Goal: Task Accomplishment & Management: Manage account settings

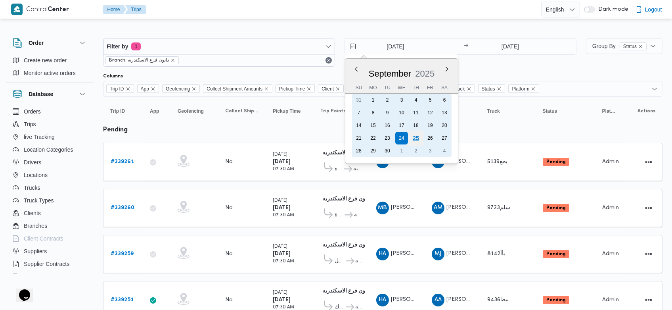
click at [419, 138] on div "25" at bounding box center [415, 137] width 15 height 15
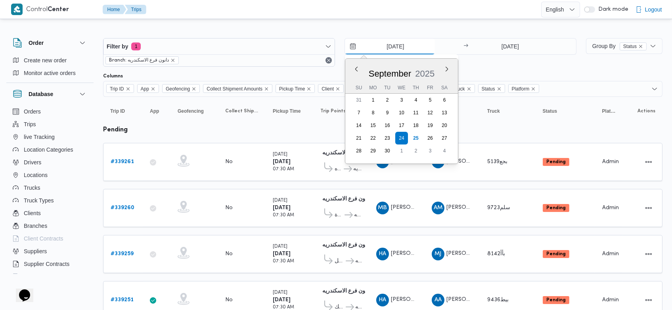
type input "[DATE]"
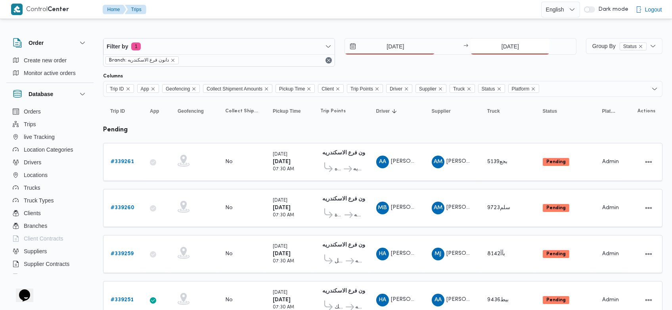
click at [495, 49] on input "24/9/2025" at bounding box center [509, 46] width 79 height 16
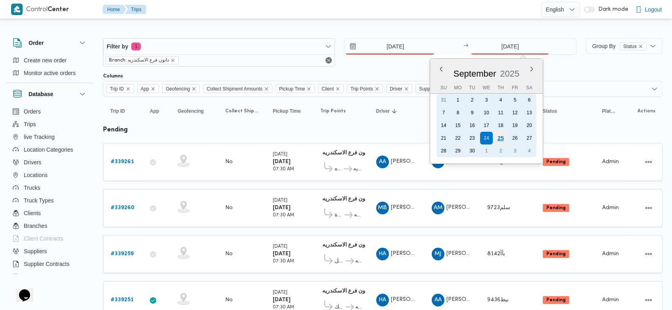
click at [499, 135] on div "25" at bounding box center [500, 137] width 15 height 15
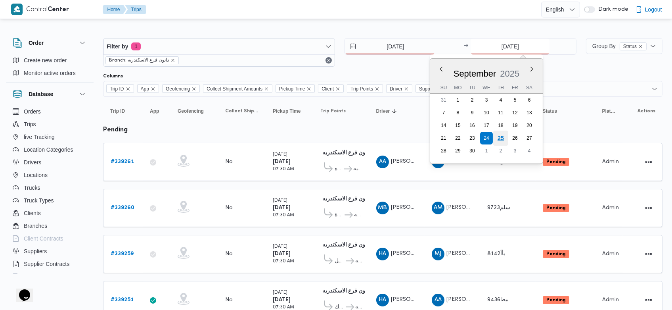
type input "[DATE]"
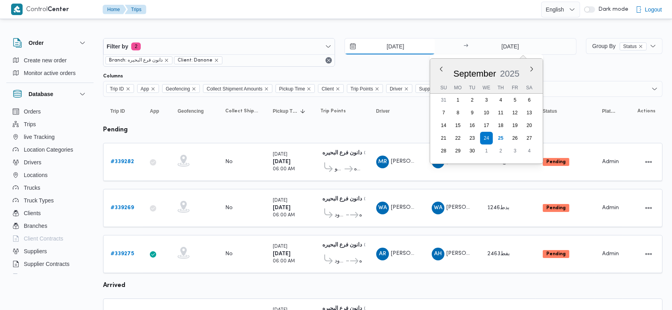
click at [381, 47] on input "24/9/2025" at bounding box center [390, 46] width 90 height 16
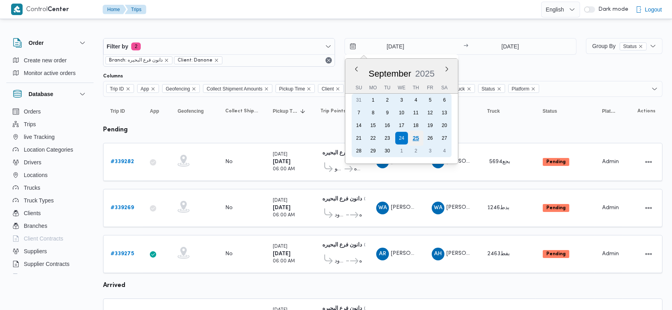
click at [417, 135] on div "25" at bounding box center [415, 137] width 15 height 15
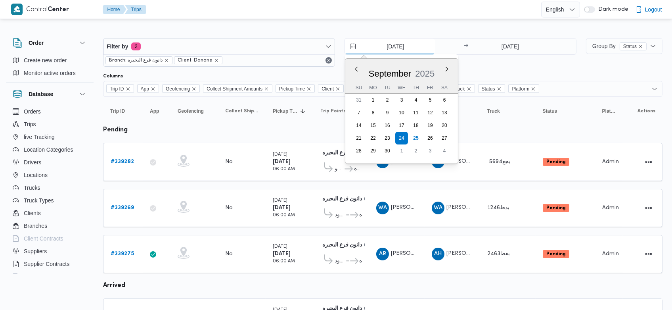
type input "[DATE]"
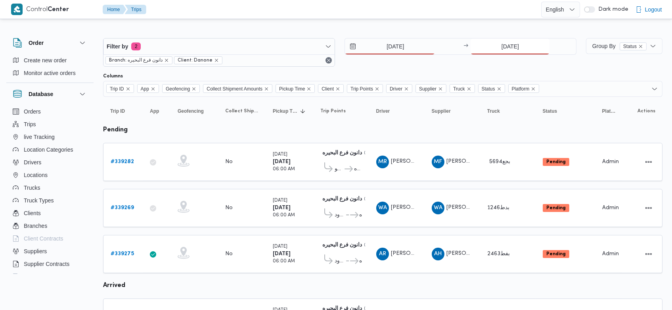
click at [501, 48] on input "24/9/2025" at bounding box center [509, 46] width 79 height 16
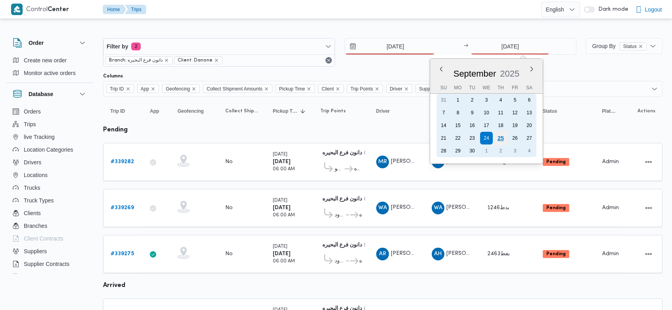
click at [502, 139] on div "25" at bounding box center [500, 137] width 15 height 15
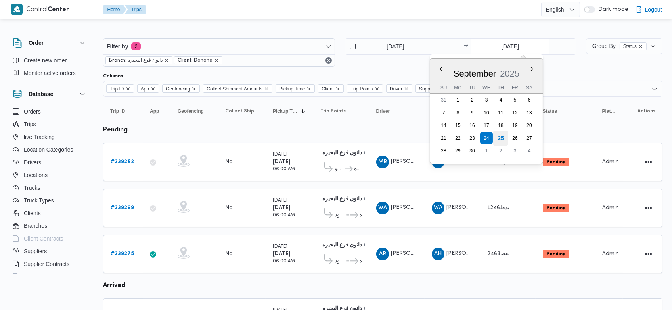
type input "[DATE]"
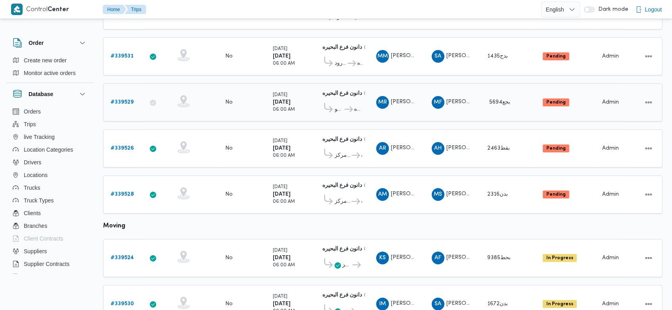
scroll to position [150, 0]
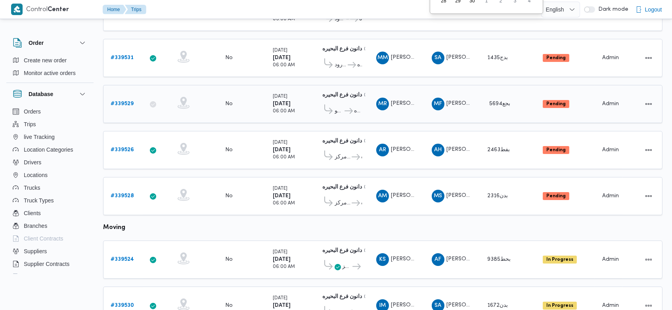
click at [129, 101] on b "# 339529" at bounding box center [122, 103] width 23 height 5
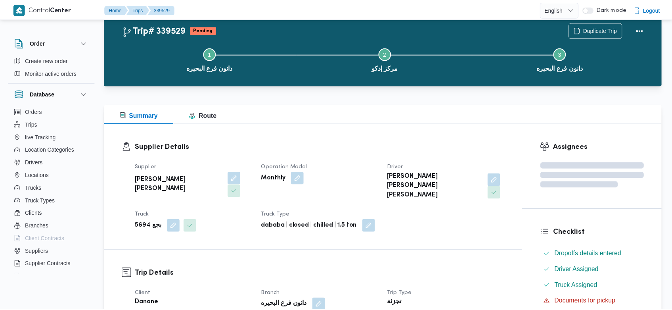
scroll to position [150, 0]
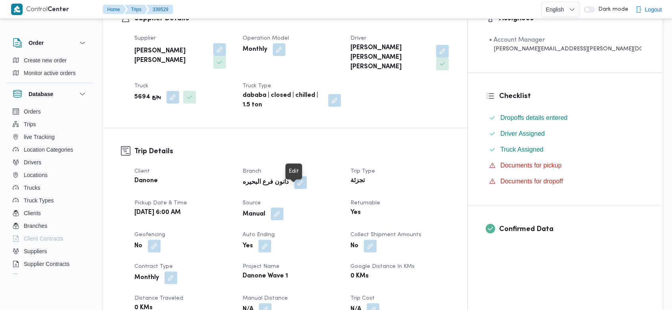
click at [283, 207] on button "button" at bounding box center [277, 213] width 13 height 13
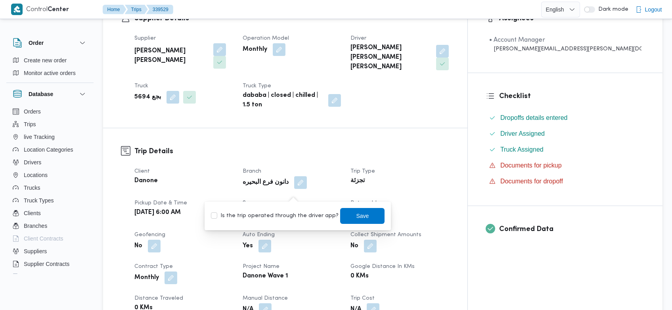
click at [249, 217] on label "Is the trip operated through the driver app?" at bounding box center [275, 216] width 128 height 10
checkbox input "true"
click at [345, 216] on span "Save" at bounding box center [362, 215] width 44 height 16
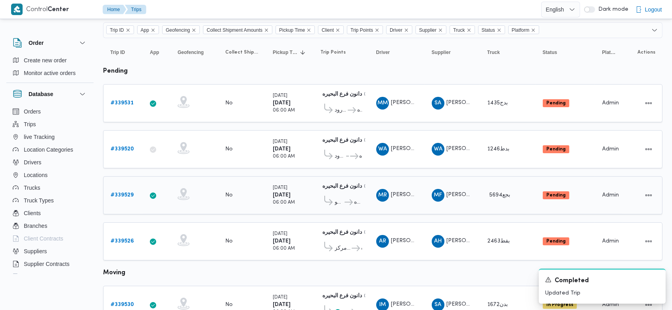
scroll to position [54, 0]
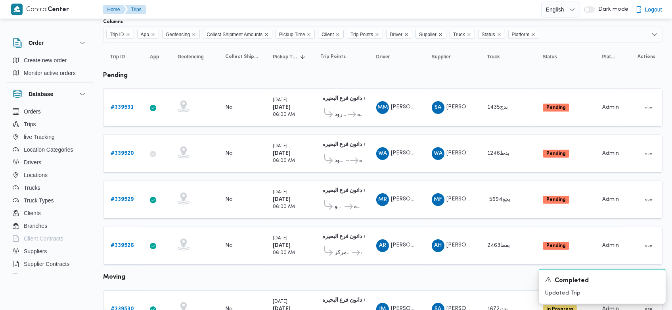
drag, startPoint x: 390, startPoint y: 239, endPoint x: 332, endPoint y: 75, distance: 174.3
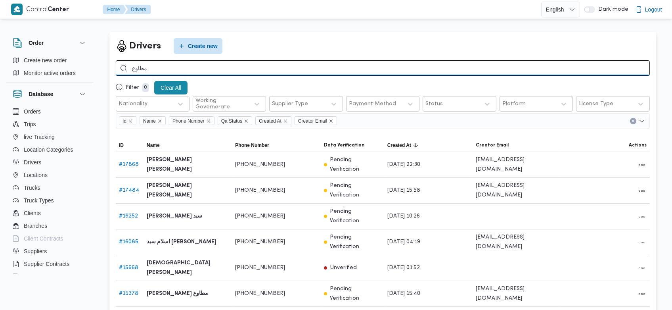
click at [310, 72] on input "مطاوع" at bounding box center [383, 67] width 534 height 15
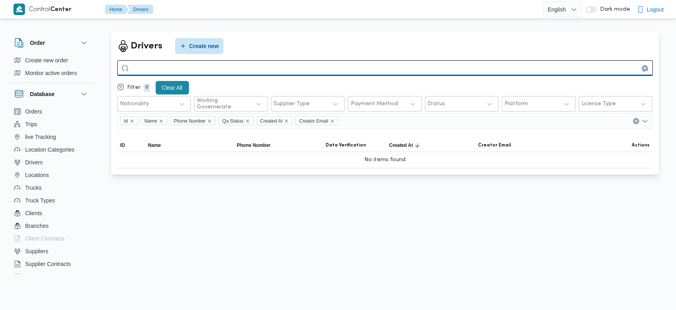
type input "م"
type input "علام"
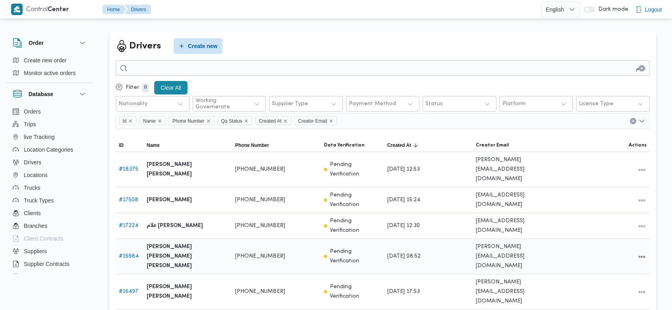
click at [135, 253] on link "# 16984" at bounding box center [129, 255] width 20 height 5
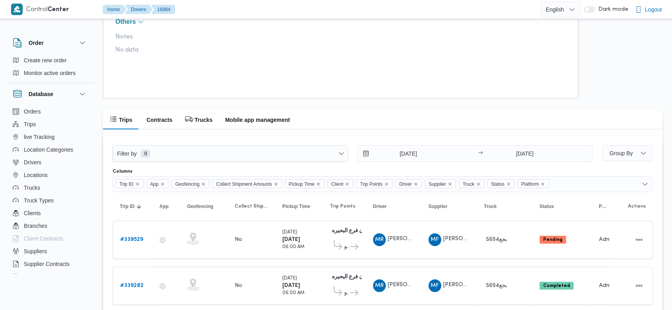
scroll to position [501, 0]
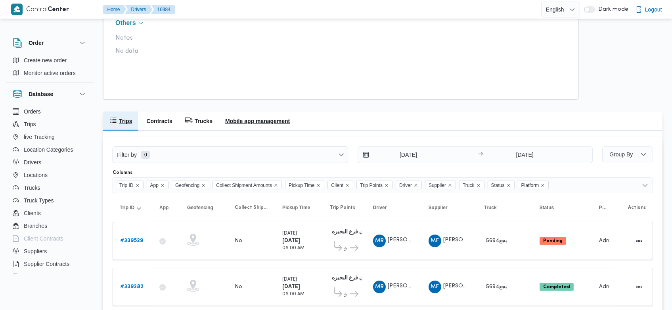
click at [251, 124] on h2 "Mobile app management" at bounding box center [257, 121] width 65 height 10
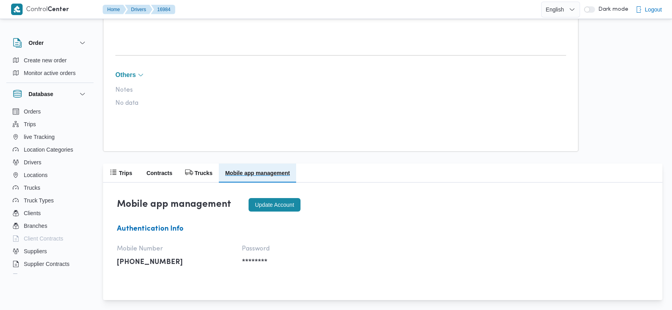
scroll to position [450, 0]
click at [277, 204] on button "Update account" at bounding box center [274, 204] width 52 height 13
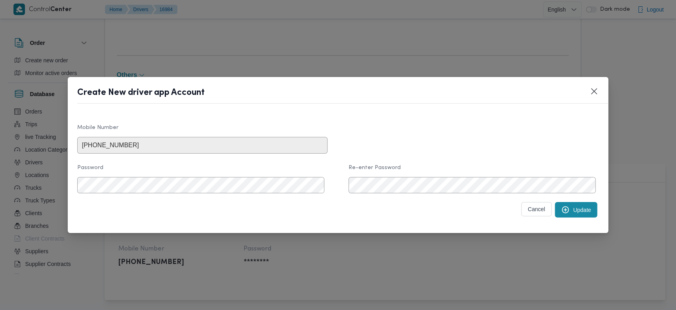
click at [557, 214] on button "Update" at bounding box center [576, 209] width 42 height 15
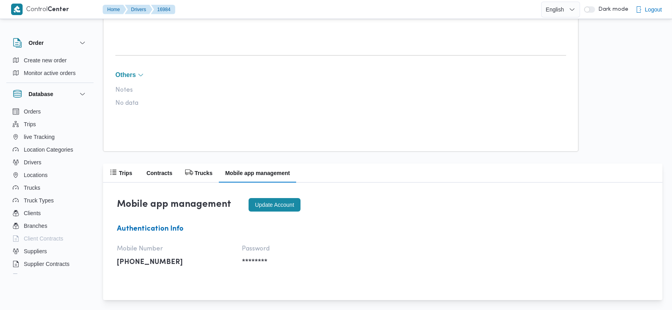
click at [273, 199] on button "Update account" at bounding box center [274, 204] width 52 height 13
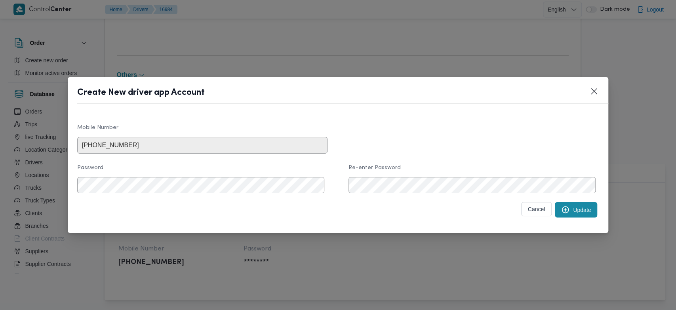
click at [566, 214] on button "Update" at bounding box center [576, 209] width 42 height 15
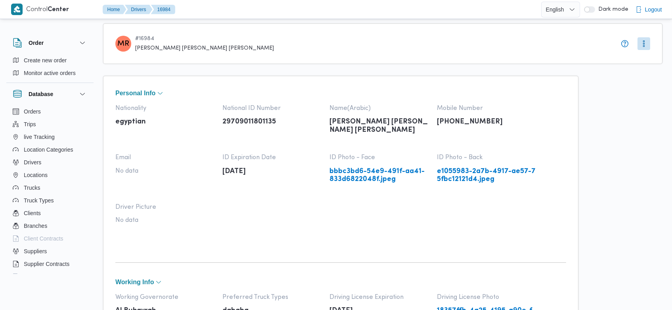
scroll to position [0, 0]
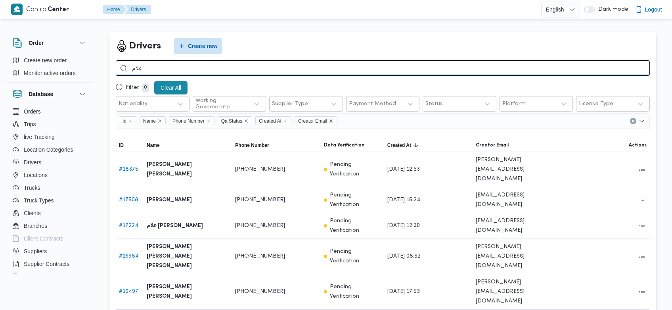
click at [529, 69] on input "علام" at bounding box center [383, 67] width 534 height 15
type input "مصطفي بكر"
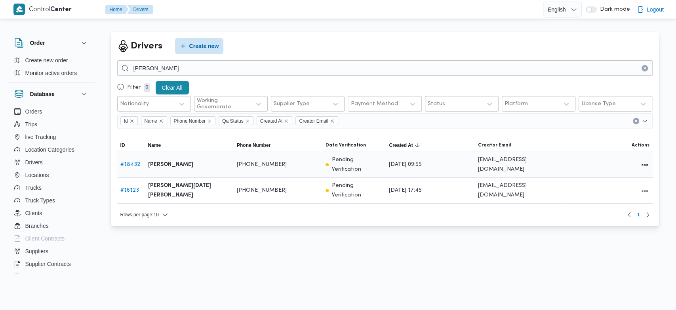
click at [133, 162] on link "# 18432" at bounding box center [130, 164] width 20 height 5
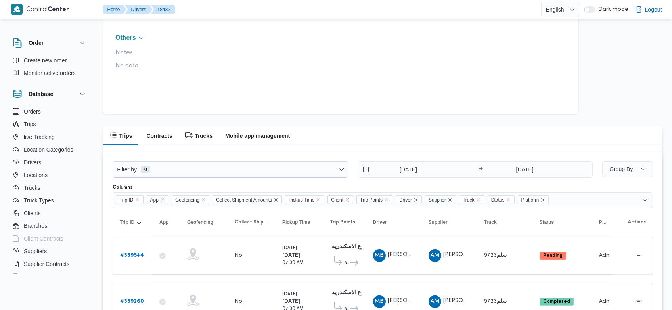
scroll to position [494, 0]
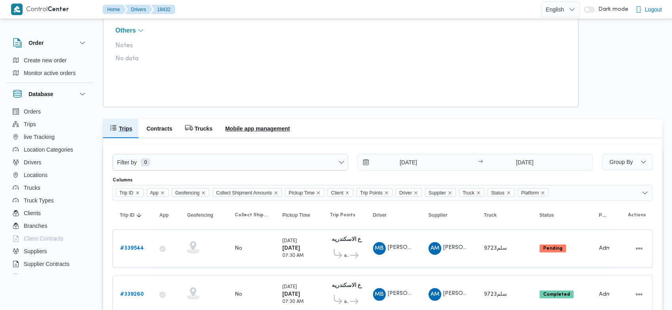
click at [247, 122] on button "Mobile app management" at bounding box center [257, 128] width 77 height 19
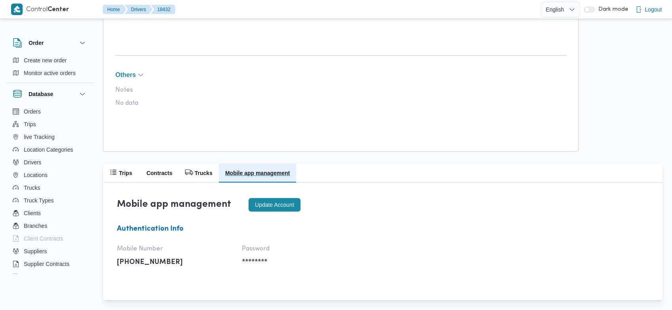
scroll to position [450, 0]
click at [285, 202] on button "Update account" at bounding box center [274, 204] width 52 height 13
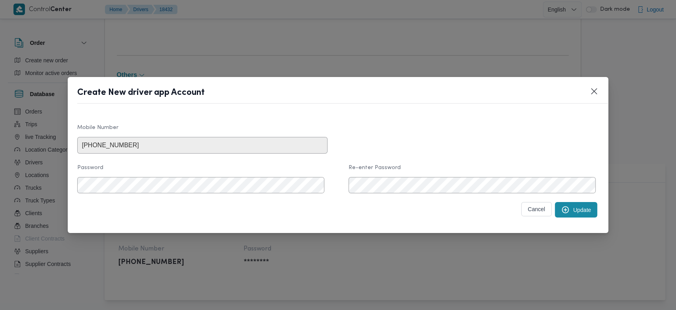
click at [562, 210] on icon "submit" at bounding box center [565, 209] width 7 height 7
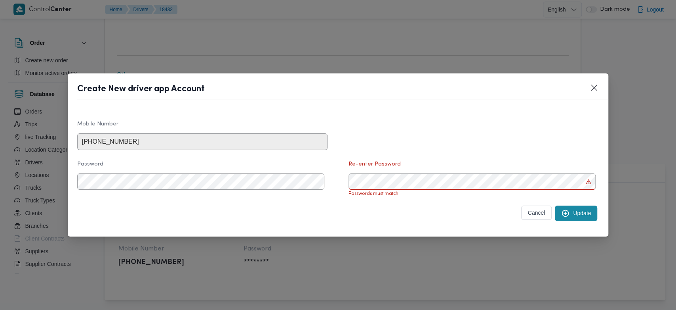
click at [567, 210] on button "Update" at bounding box center [576, 212] width 42 height 15
click at [568, 219] on button "Update" at bounding box center [576, 212] width 42 height 15
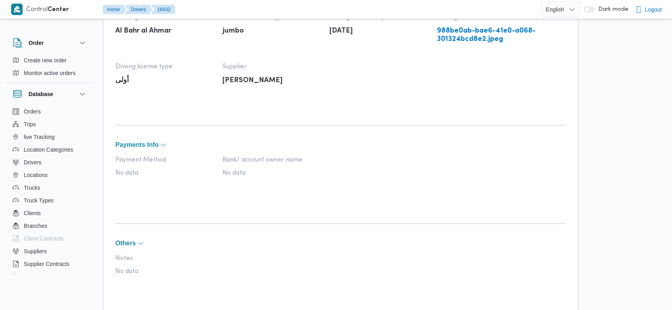
scroll to position [0, 0]
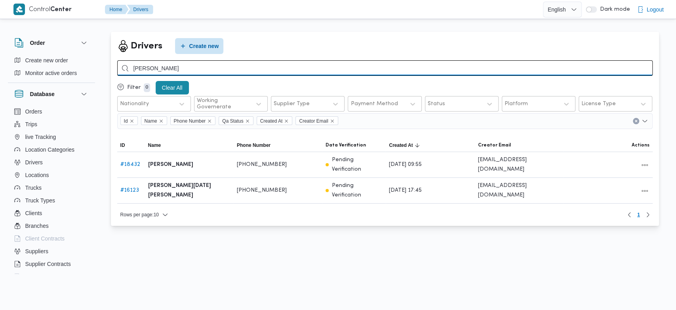
click at [455, 65] on input "مصطفي بكر" at bounding box center [385, 67] width 536 height 15
type input "احمد ايهاب"
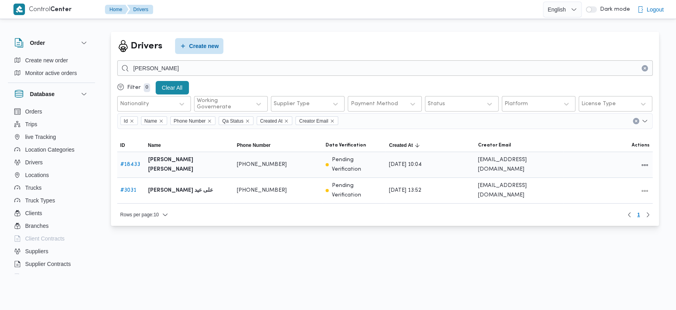
click at [133, 162] on link "# 18433" at bounding box center [130, 164] width 20 height 5
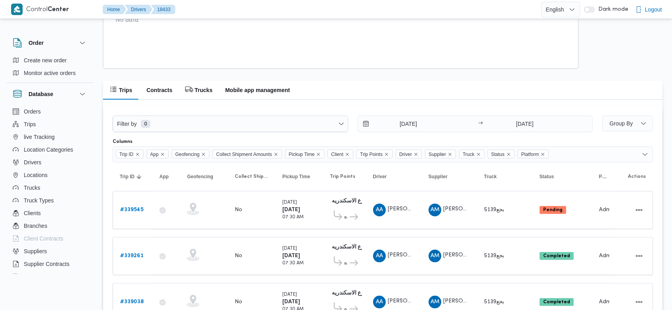
scroll to position [532, 0]
click at [258, 94] on h2 "Mobile app management" at bounding box center [257, 91] width 65 height 10
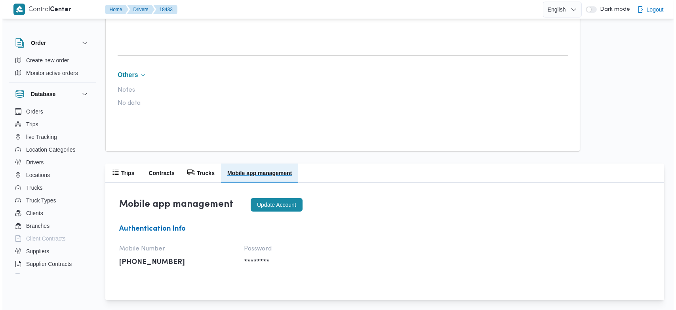
scroll to position [450, 0]
click at [275, 204] on button "Update account" at bounding box center [274, 204] width 52 height 13
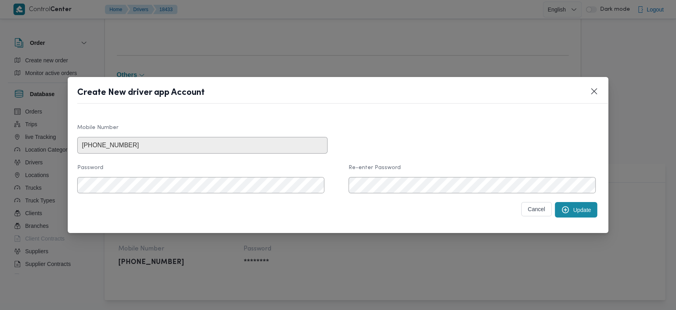
click at [583, 211] on button "Update" at bounding box center [576, 209] width 42 height 15
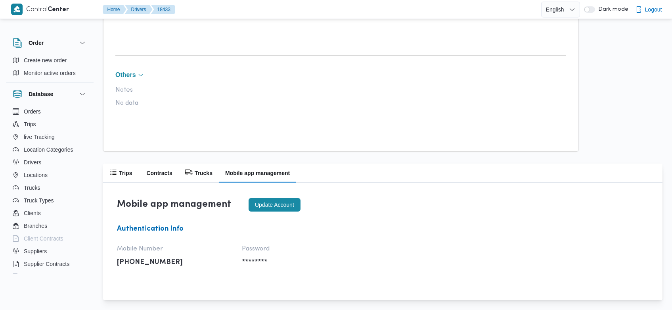
click at [293, 206] on button "Update account" at bounding box center [274, 204] width 52 height 13
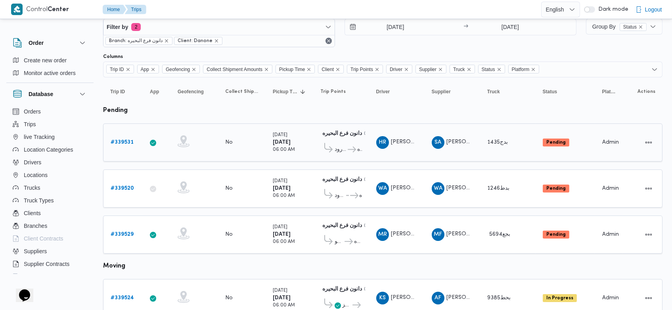
scroll to position [20, 0]
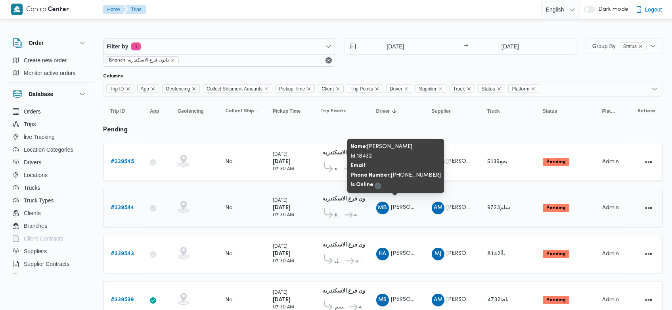
click at [405, 206] on span "[PERSON_NAME]" at bounding box center [413, 206] width 45 height 5
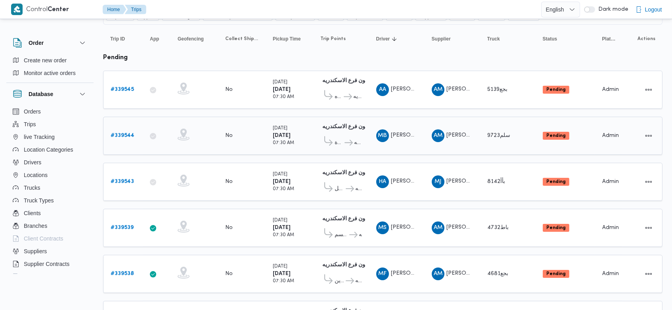
scroll to position [73, 0]
click at [127, 132] on b "# 339544" at bounding box center [123, 134] width 24 height 5
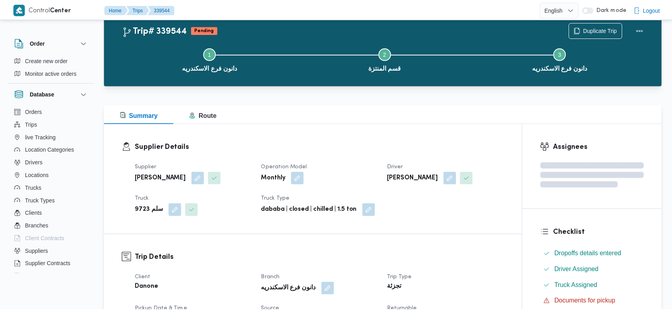
scroll to position [73, 0]
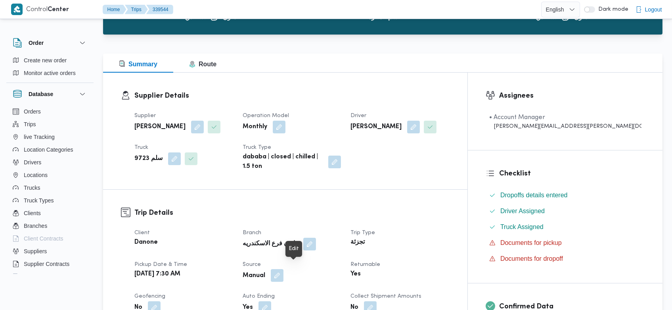
click at [283, 269] on button "button" at bounding box center [277, 275] width 13 height 13
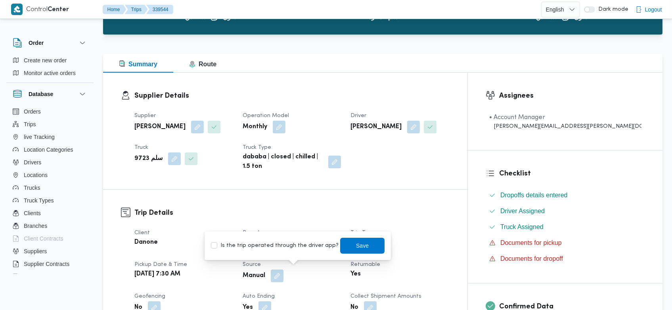
click at [279, 243] on label "Is the trip operated through the driver app?" at bounding box center [275, 246] width 128 height 10
checkbox input "true"
click at [370, 243] on span "Save" at bounding box center [362, 245] width 44 height 16
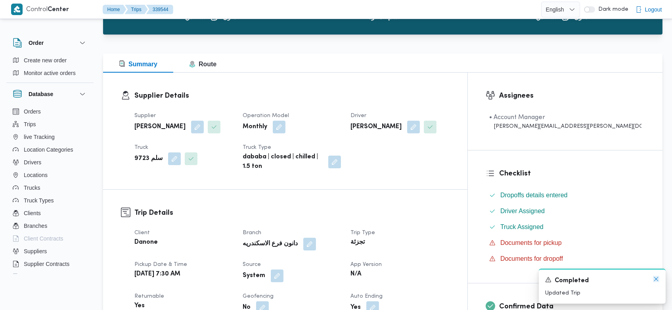
click at [655, 281] on icon "Dismiss toast" at bounding box center [656, 278] width 6 height 6
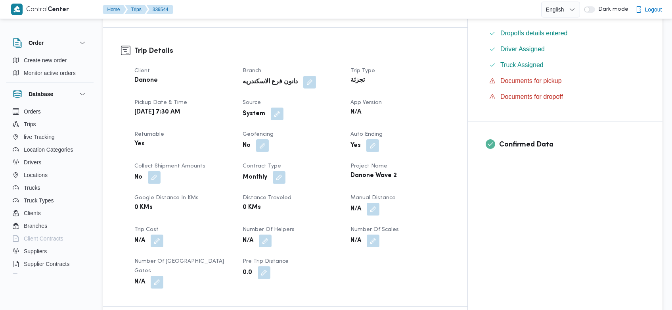
scroll to position [243, 0]
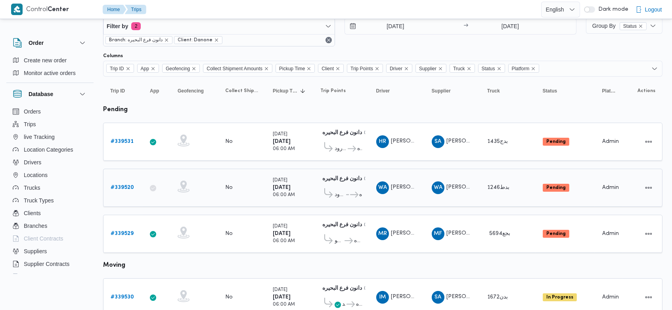
scroll to position [20, 0]
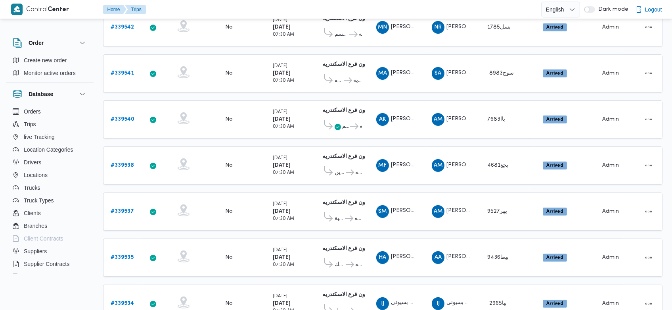
scroll to position [453, 0]
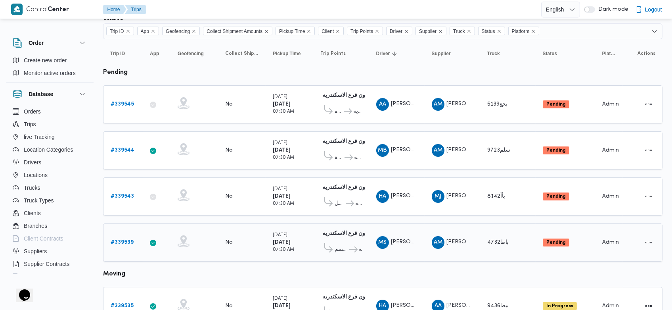
scroll to position [57, 0]
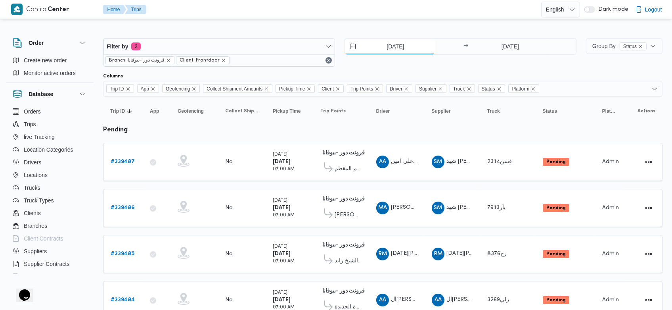
click at [382, 39] on input "[DATE]" at bounding box center [390, 46] width 90 height 16
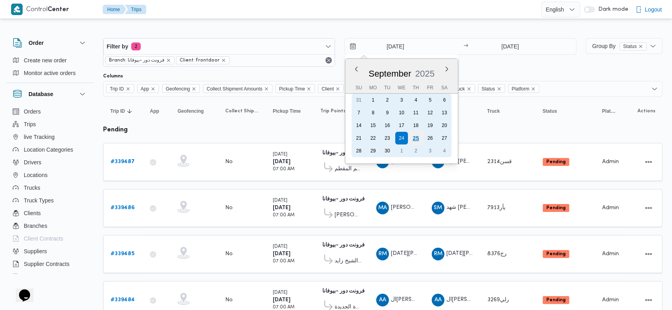
click at [415, 135] on div "25" at bounding box center [415, 137] width 15 height 15
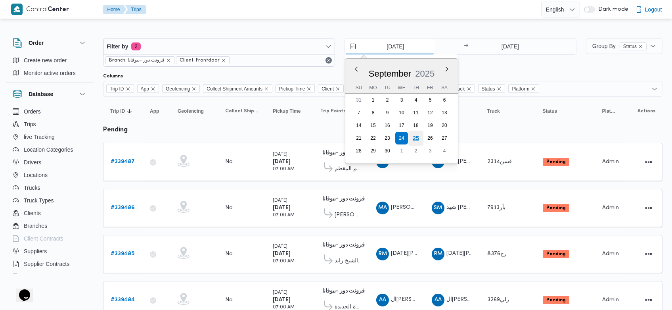
type input "[DATE]"
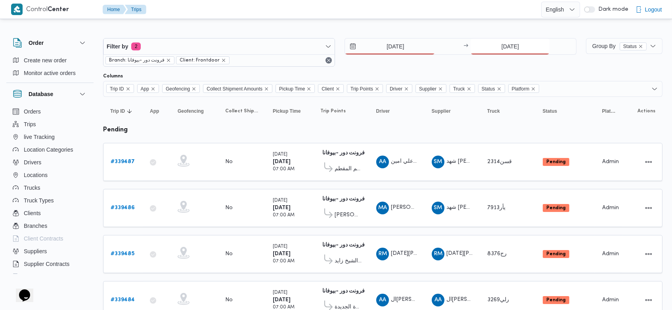
click at [495, 50] on input "[DATE]" at bounding box center [509, 46] width 79 height 16
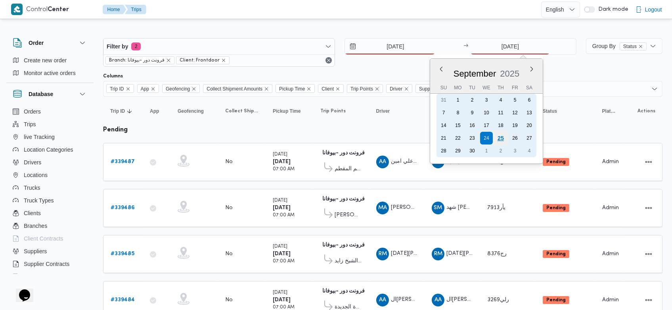
click at [498, 134] on div "25" at bounding box center [500, 137] width 15 height 15
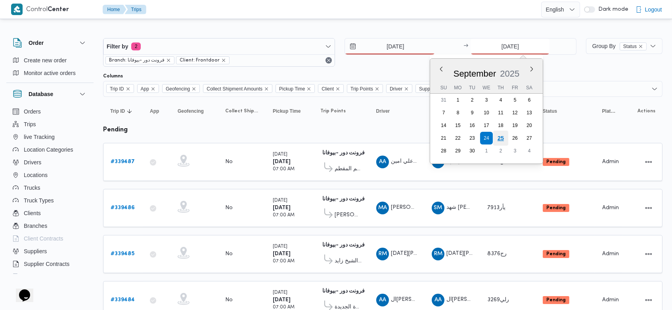
type input "[DATE]"
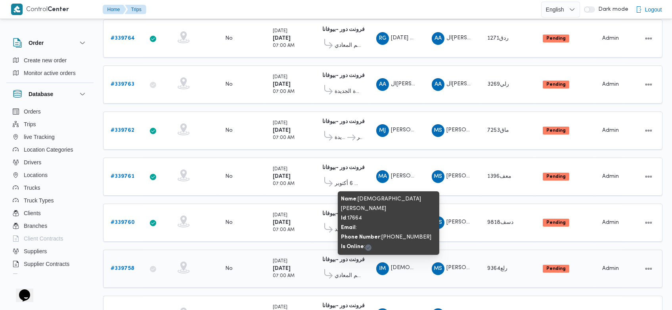
scroll to position [355, 0]
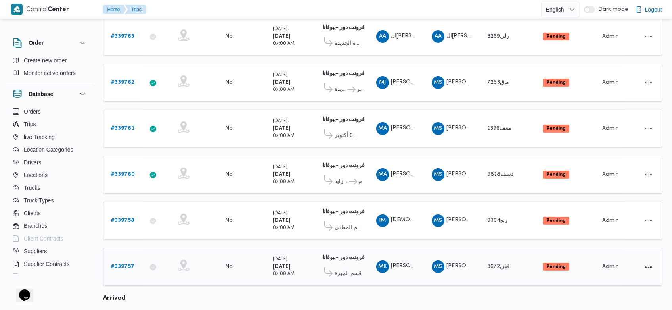
click at [124, 264] on b "# 339757" at bounding box center [123, 266] width 24 height 5
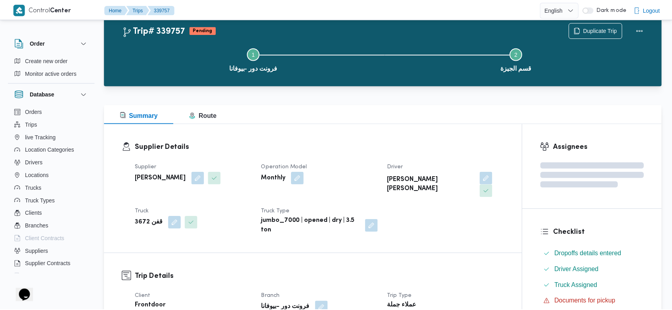
scroll to position [355, 0]
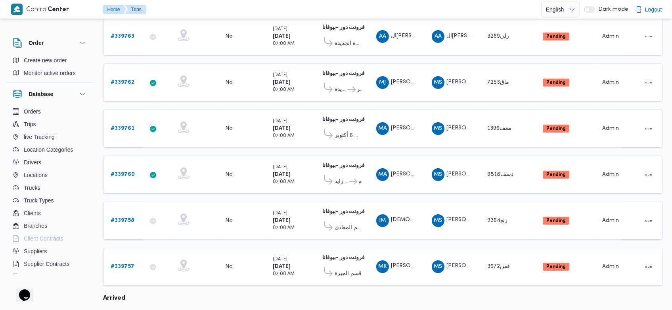
drag, startPoint x: 390, startPoint y: 253, endPoint x: 430, endPoint y: 290, distance: 54.7
click at [430, 290] on table "Trip ID Click to sort in ascending order App Click to sort in ascending order G…" at bounding box center [382, 118] width 559 height 753
click at [124, 264] on b "# 339757" at bounding box center [123, 266] width 24 height 5
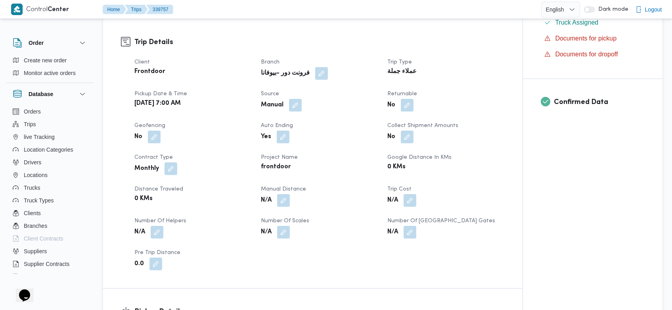
scroll to position [255, 0]
click at [292, 99] on button "button" at bounding box center [295, 105] width 13 height 13
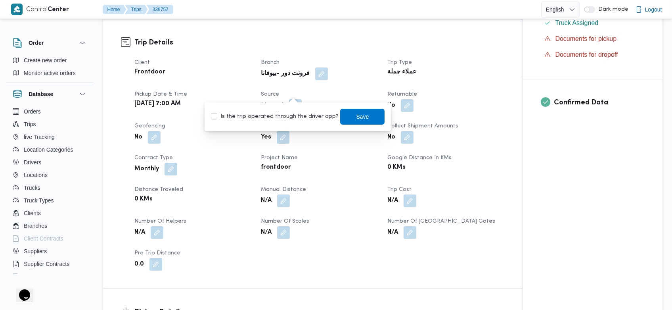
click at [293, 114] on label "Is the trip operated through the driver app?" at bounding box center [275, 117] width 128 height 10
checkbox input "true"
click at [356, 112] on span "Save" at bounding box center [362, 116] width 13 height 10
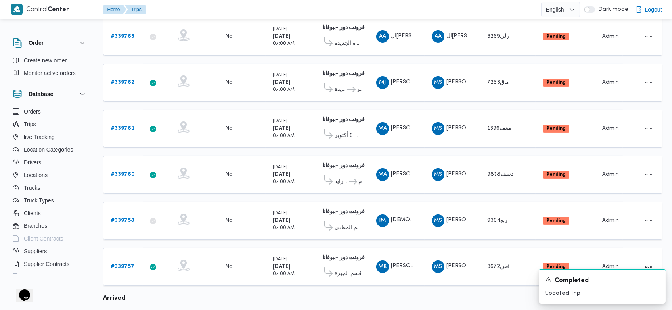
scroll to position [377, 0]
